Goal: Task Accomplishment & Management: Manage account settings

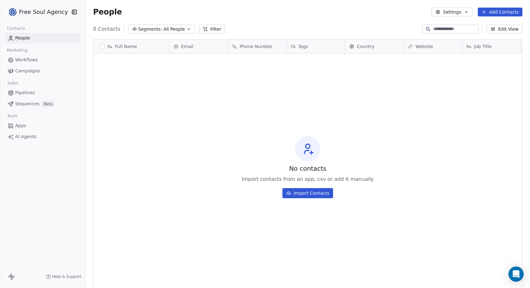
scroll to position [249, 440]
click at [66, 14] on html "Free Soul Agency Contacts People Marketing Workflows Campaigns Sales Pipelines …" at bounding box center [265, 144] width 530 height 288
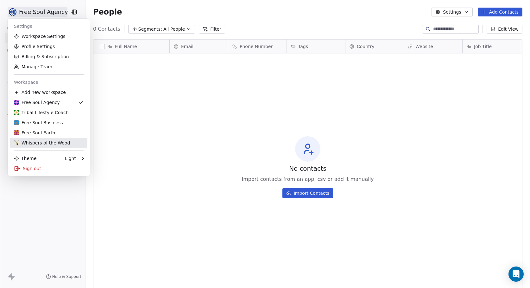
click at [38, 141] on div "Whispers of the Wood" at bounding box center [42, 143] width 56 height 6
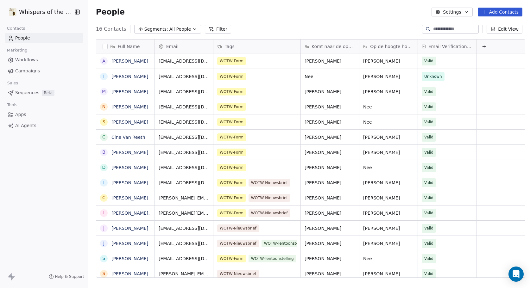
scroll to position [249, 440]
click at [33, 14] on html "Whispers of the Wood Contacts People Marketing Workflows Campaigns Sales Sequen…" at bounding box center [265, 144] width 530 height 288
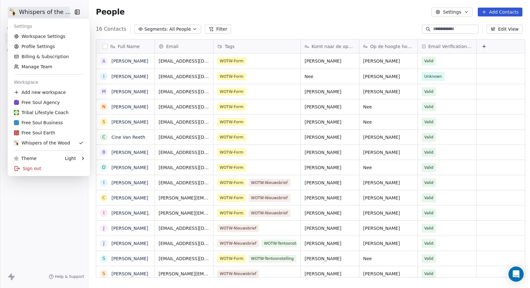
click at [43, 14] on html "Whispers of the Wood Contacts People Marketing Workflows Campaigns Sales Sequen…" at bounding box center [265, 144] width 530 height 288
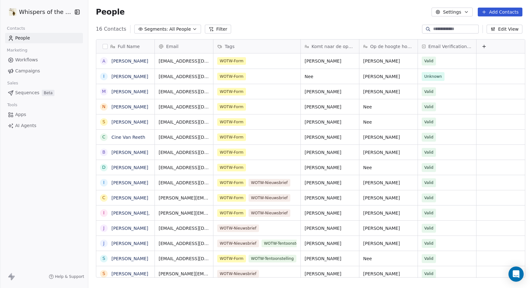
click at [26, 37] on span "People" at bounding box center [22, 38] width 15 height 7
click at [447, 46] on span "Email Verification Status" at bounding box center [450, 46] width 44 height 6
click at [447, 46] on html "Whispers of the Wood Contacts People Marketing Workflows Campaigns Sales Sequen…" at bounding box center [265, 144] width 530 height 288
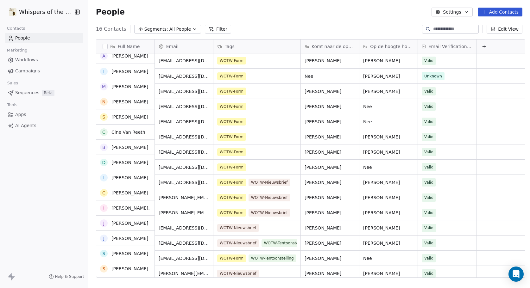
scroll to position [0, 0]
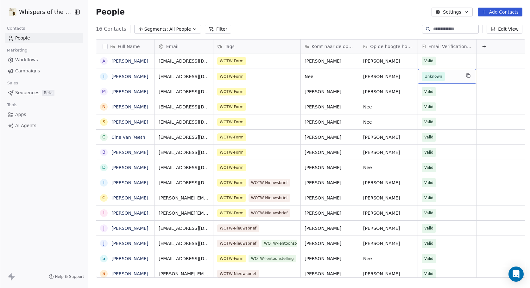
click at [455, 79] on span "Unknown" at bounding box center [441, 76] width 39 height 9
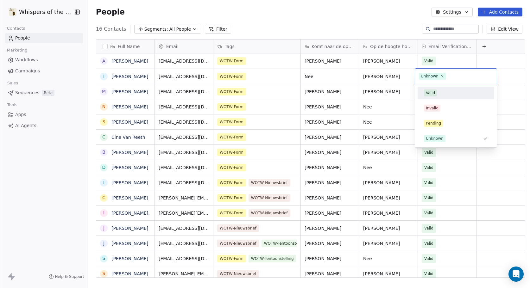
click at [431, 94] on div "Valid" at bounding box center [430, 93] width 9 height 6
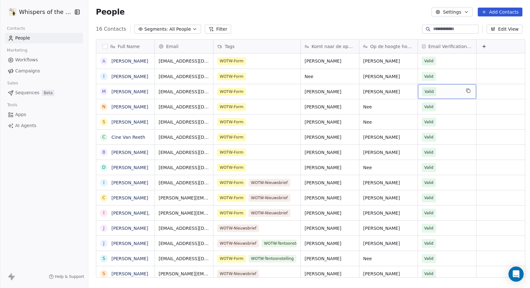
click at [456, 91] on span "Valid" at bounding box center [441, 91] width 39 height 9
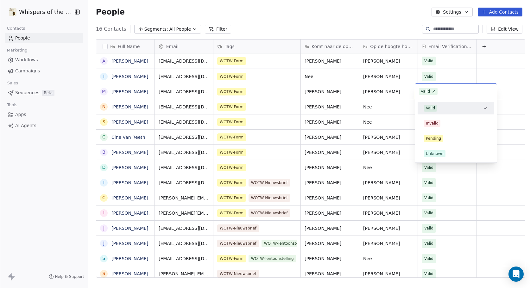
click at [457, 79] on html "Whispers of the Wood Contacts People Marketing Workflows Campaigns Sales Sequen…" at bounding box center [265, 144] width 530 height 288
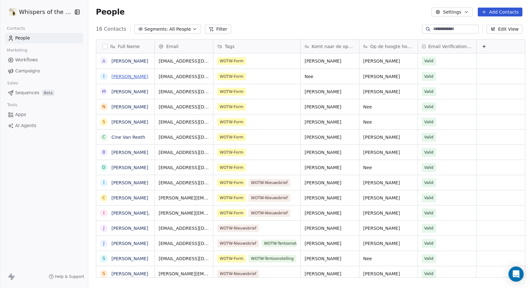
click at [124, 77] on link "[PERSON_NAME]" at bounding box center [129, 76] width 37 height 5
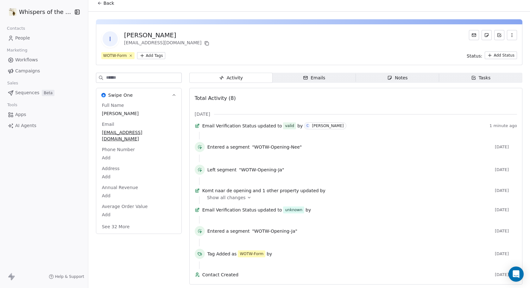
scroll to position [19, 0]
click at [26, 38] on span "People" at bounding box center [22, 38] width 15 height 7
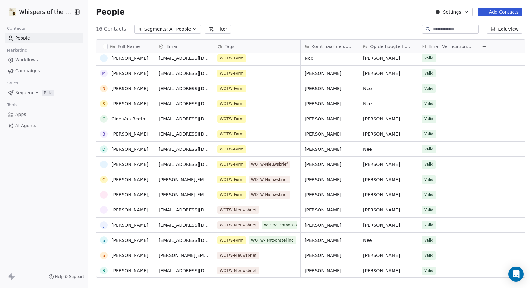
scroll to position [1, 0]
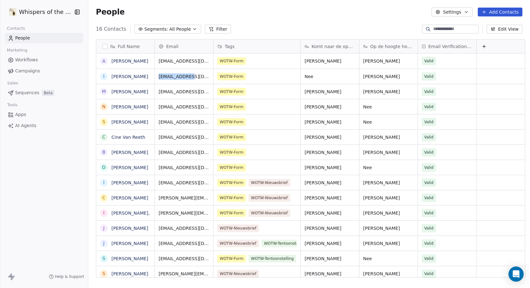
drag, startPoint x: 174, startPoint y: 77, endPoint x: 156, endPoint y: 79, distance: 18.5
click at [156, 79] on div "[EMAIL_ADDRESS][DOMAIN_NAME]" at bounding box center [184, 76] width 58 height 15
click at [277, 25] on div "16 Contacts Segments: All People Filter Edit View" at bounding box center [309, 29] width 442 height 10
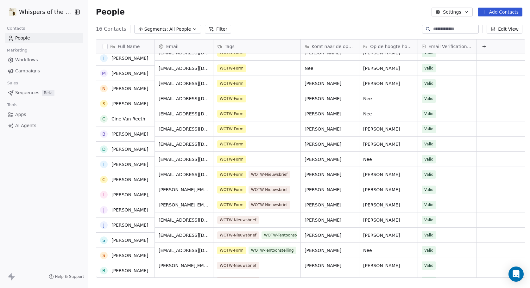
scroll to position [0, 0]
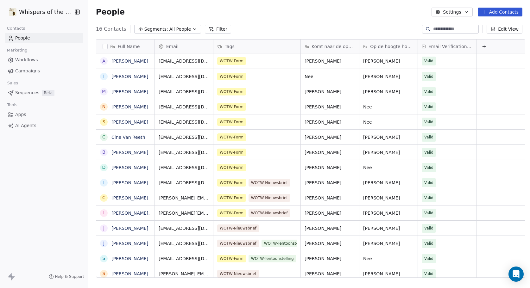
click at [117, 105] on link "[PERSON_NAME]" at bounding box center [129, 106] width 37 height 5
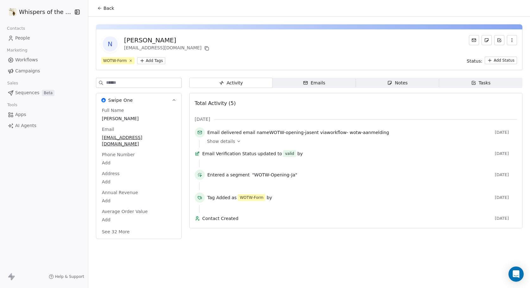
click at [149, 62] on html "Whispers of the Wood Contacts People Marketing Workflows Campaigns Sales Sequen…" at bounding box center [265, 144] width 530 height 288
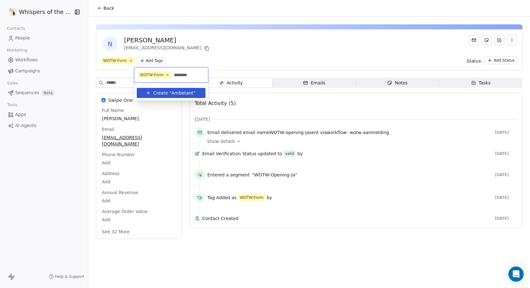
type input "********"
click at [182, 94] on span "Ambetant" at bounding box center [182, 93] width 22 height 7
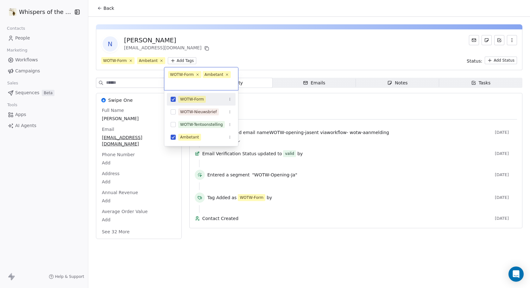
click at [273, 46] on html "Whispers of the Wood Contacts People Marketing Workflows Campaigns Sales Sequen…" at bounding box center [265, 144] width 530 height 288
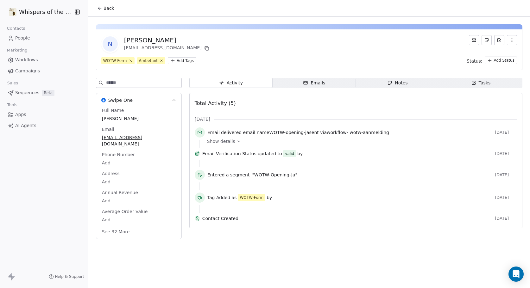
click at [27, 59] on span "Workflows" at bounding box center [26, 60] width 23 height 7
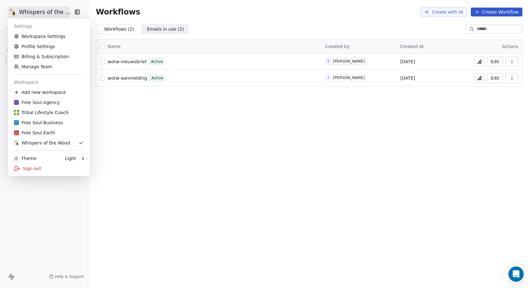
click at [50, 12] on html "Whispers of the Wood Contacts People Marketing Workflows Campaigns Sales Sequen…" at bounding box center [265, 144] width 530 height 288
click at [45, 38] on link "Workspace Settings" at bounding box center [48, 36] width 77 height 10
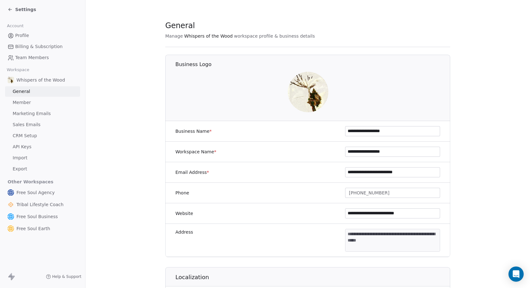
click at [23, 102] on span "Member" at bounding box center [22, 102] width 18 height 7
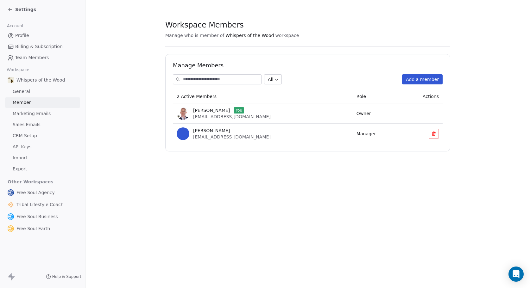
click at [24, 111] on span "Marketing Emails" at bounding box center [32, 113] width 38 height 7
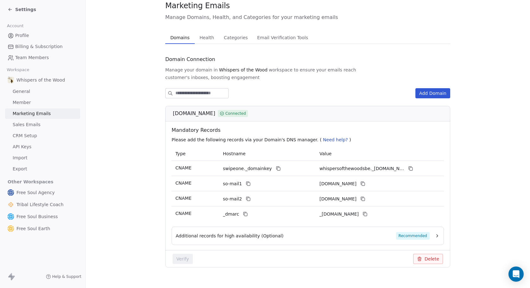
scroll to position [22, 0]
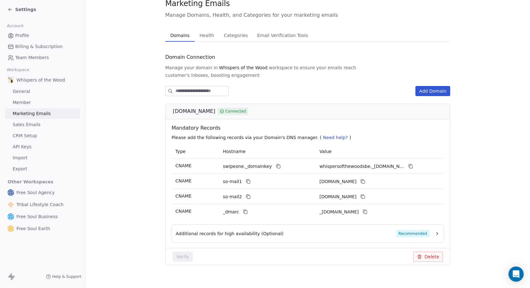
click at [21, 125] on span "Sales Emails" at bounding box center [27, 125] width 28 height 7
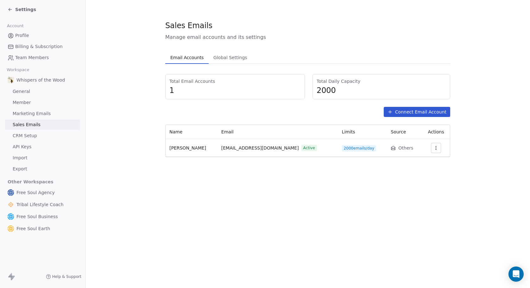
click at [25, 136] on span "CRM Setup" at bounding box center [25, 136] width 24 height 7
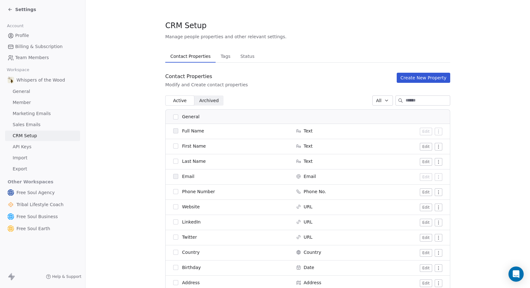
click at [25, 147] on span "API Keys" at bounding box center [22, 147] width 19 height 7
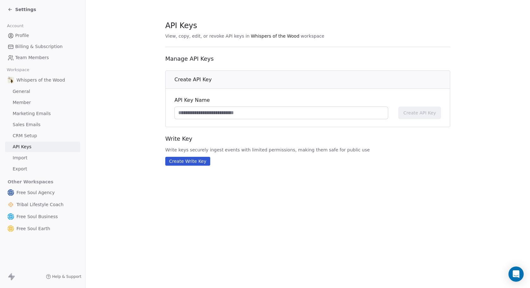
click at [25, 156] on span "Import" at bounding box center [20, 158] width 15 height 7
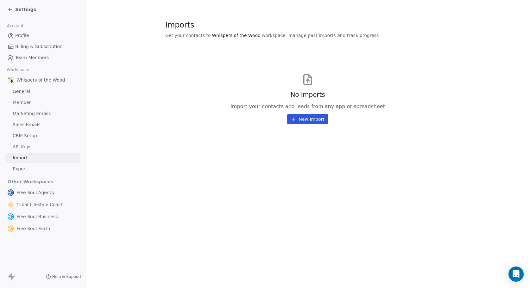
click at [23, 168] on span "Export" at bounding box center [20, 169] width 15 height 7
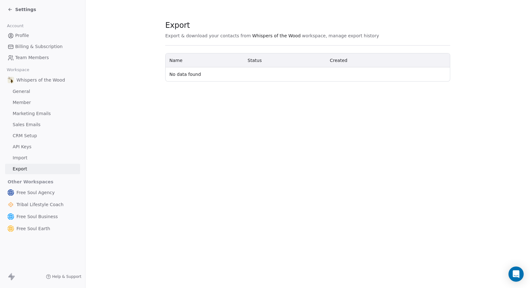
click at [23, 91] on span "General" at bounding box center [21, 91] width 17 height 7
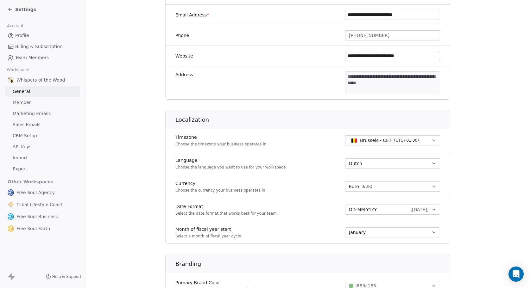
scroll to position [304, 0]
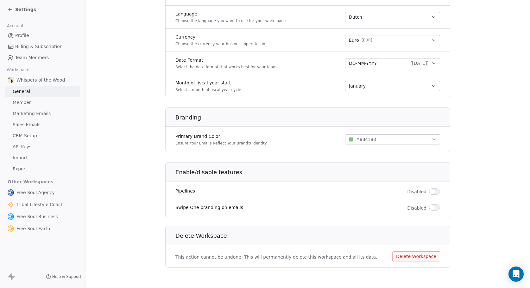
click at [18, 102] on span "Member" at bounding box center [22, 102] width 18 height 7
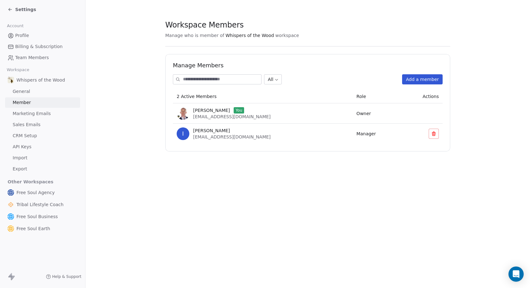
click at [22, 115] on span "Marketing Emails" at bounding box center [32, 113] width 38 height 7
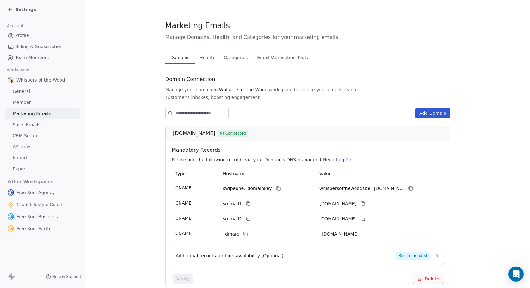
click at [23, 123] on span "Sales Emails" at bounding box center [27, 125] width 28 height 7
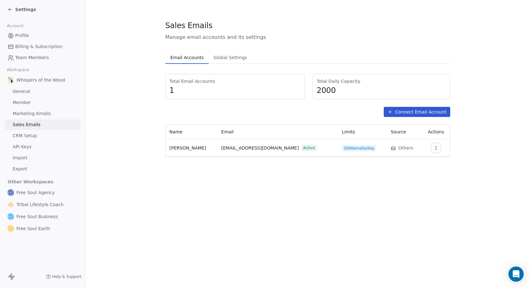
click at [27, 135] on span "CRM Setup" at bounding box center [25, 136] width 24 height 7
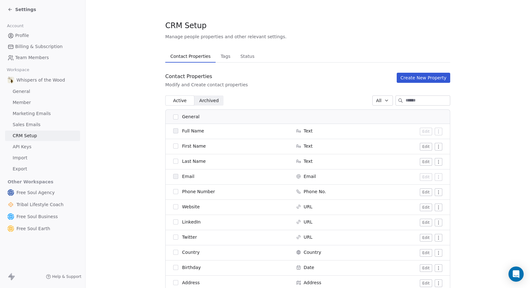
click at [223, 60] on span "Tags" at bounding box center [225, 56] width 15 height 9
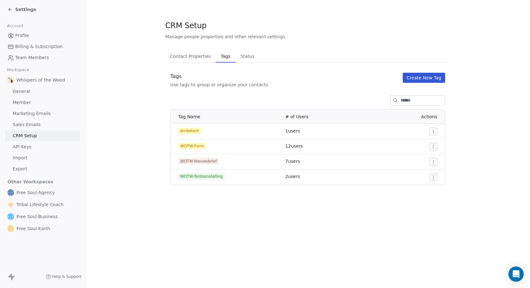
click at [433, 131] on html "Settings Account Profile Billing & Subscription Team Members Workspace Whispers…" at bounding box center [265, 144] width 530 height 288
click at [417, 144] on div "Edit" at bounding box center [421, 144] width 30 height 10
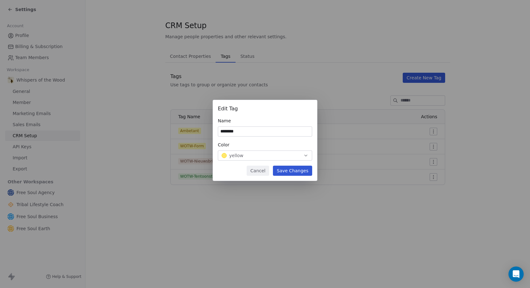
click at [248, 156] on div "yellow" at bounding box center [265, 156] width 87 height 6
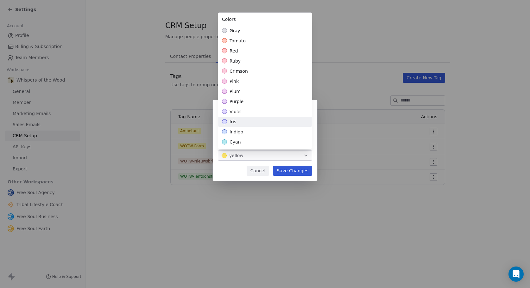
scroll to position [142, 0]
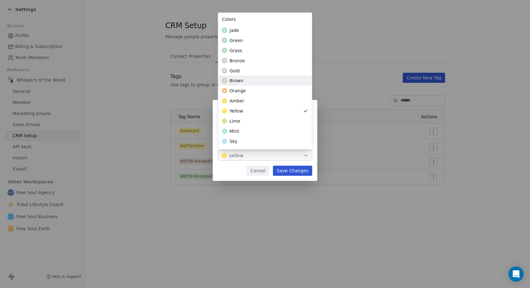
click at [238, 81] on span "brown" at bounding box center [236, 81] width 14 height 6
click at [289, 170] on div "Edit Tag Name ******** Color brown Cancel Save Changes" at bounding box center [265, 144] width 530 height 109
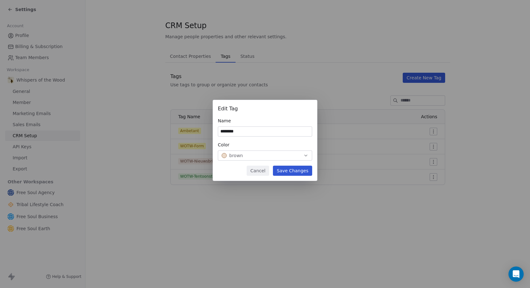
click at [287, 172] on button "Save Changes" at bounding box center [292, 171] width 39 height 10
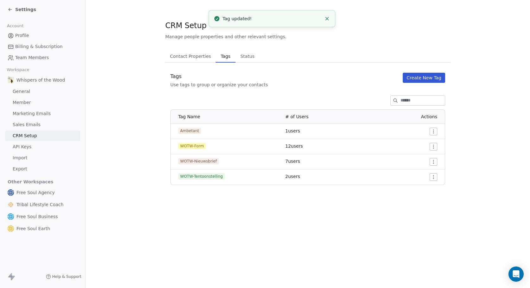
click at [209, 162] on span "WOTW-Nieuwsbrief" at bounding box center [198, 161] width 41 height 6
click at [433, 164] on html "Settings Account Profile Billing & Subscription Team Members Workspace Whispers…" at bounding box center [265, 144] width 530 height 288
click at [421, 173] on span "Edit" at bounding box center [422, 175] width 9 height 6
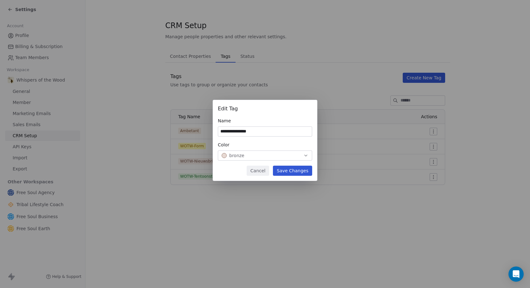
click at [261, 157] on div "bronze" at bounding box center [265, 156] width 87 height 6
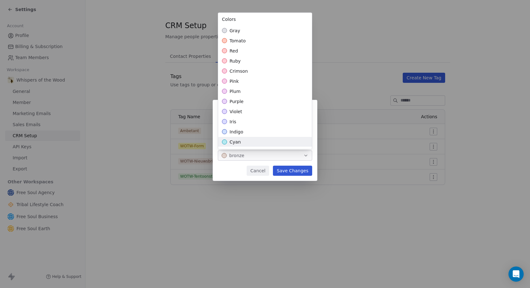
click at [263, 143] on div "cyan" at bounding box center [265, 142] width 94 height 10
click at [287, 172] on div "**********" at bounding box center [265, 144] width 530 height 109
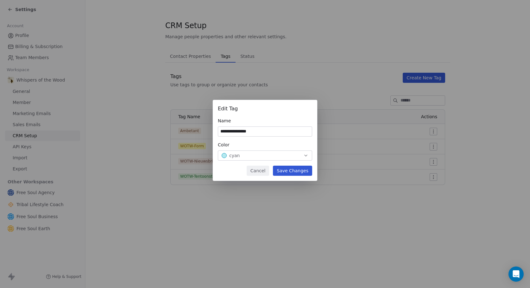
click at [287, 172] on button "Save Changes" at bounding box center [292, 171] width 39 height 10
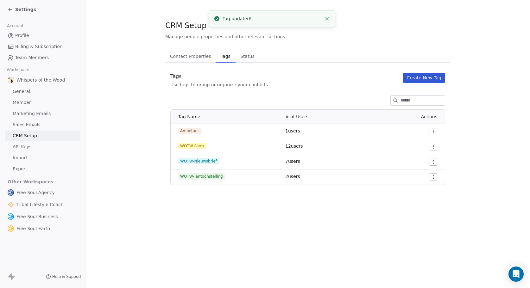
click at [275, 227] on div "CRM Setup Manage people properties and other relevant settings. Contact Propert…" at bounding box center [307, 144] width 444 height 288
click at [109, 91] on section "CRM Setup Manage people properties and other relevant settings. Contact Propert…" at bounding box center [307, 102] width 444 height 205
click at [23, 7] on span "Settings" at bounding box center [25, 9] width 21 height 6
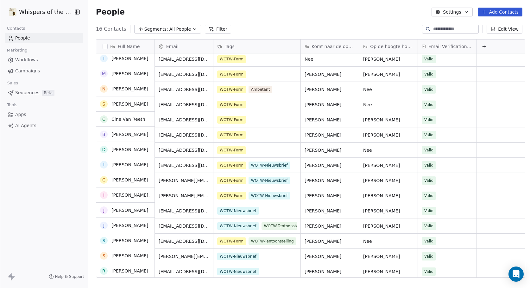
scroll to position [13, 0]
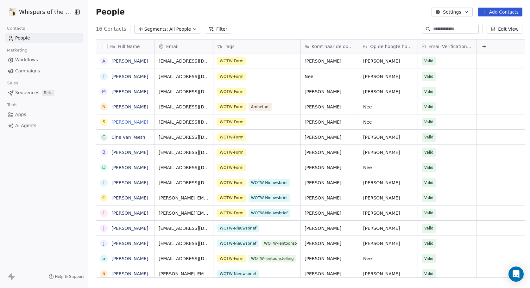
click at [118, 121] on link "[PERSON_NAME]" at bounding box center [129, 122] width 37 height 5
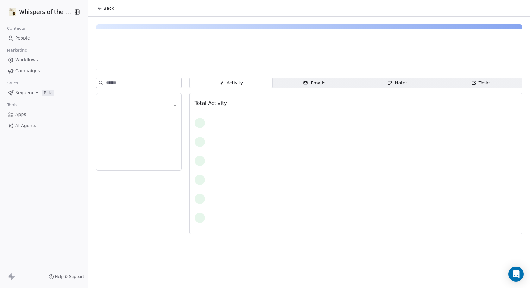
click at [118, 121] on div at bounding box center [138, 120] width 69 height 13
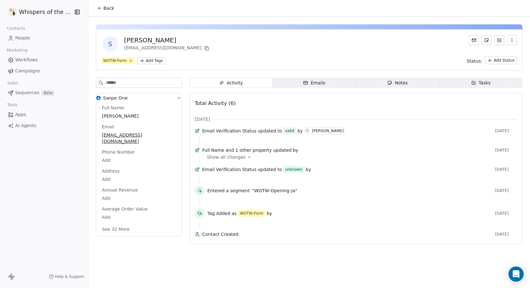
click at [312, 65] on div "S [PERSON_NAME] [EMAIL_ADDRESS][DOMAIN_NAME] WOTW-Form Add Tags Status: Add Sta…" at bounding box center [309, 49] width 426 height 41
